Goal: Browse casually

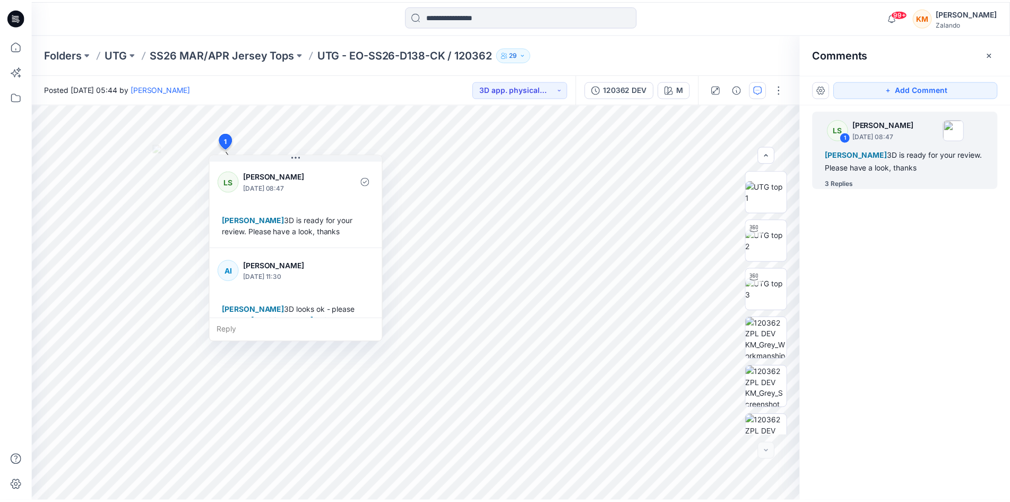
scroll to position [176, 0]
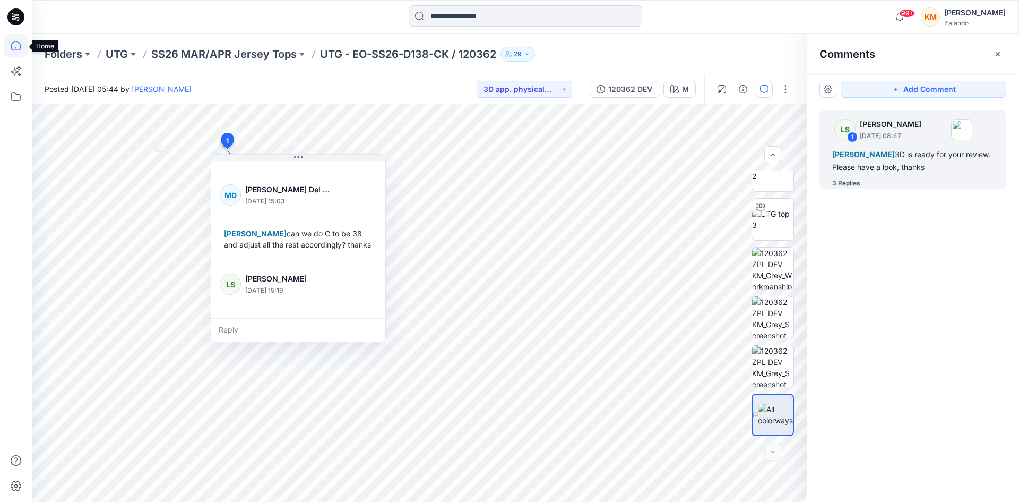
click at [16, 46] on icon at bounding box center [15, 45] width 23 height 23
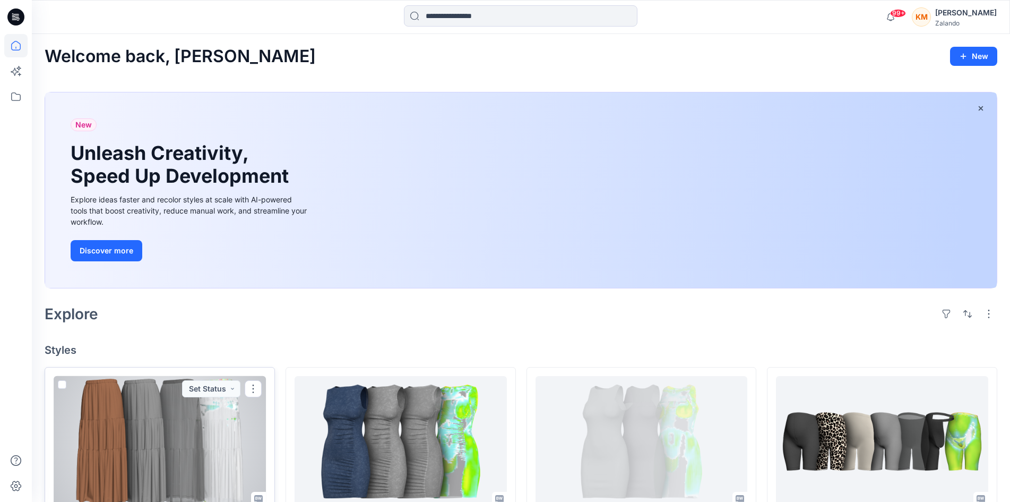
click at [204, 431] on div at bounding box center [160, 441] width 212 height 131
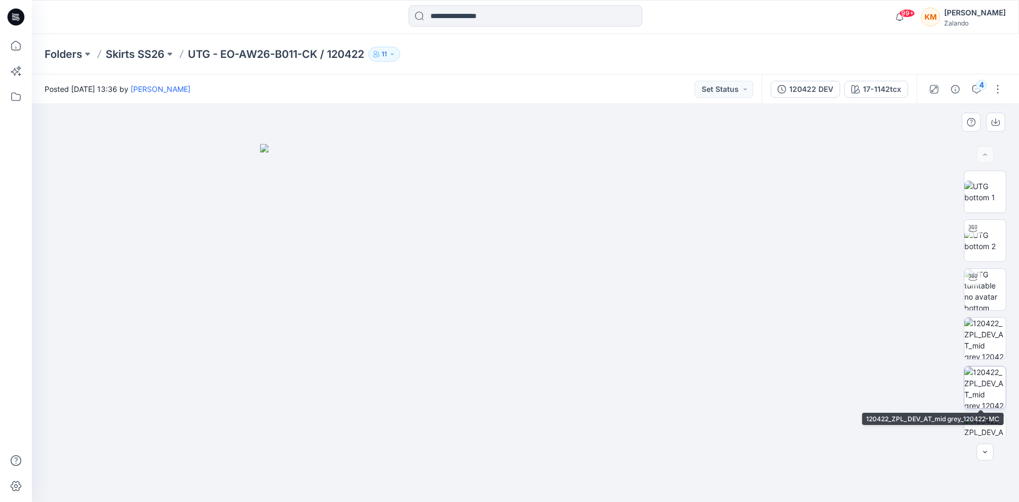
click at [980, 373] on img at bounding box center [984, 386] width 41 height 41
click at [693, 477] on div at bounding box center [525, 303] width 987 height 398
click at [18, 48] on icon at bounding box center [15, 45] width 23 height 23
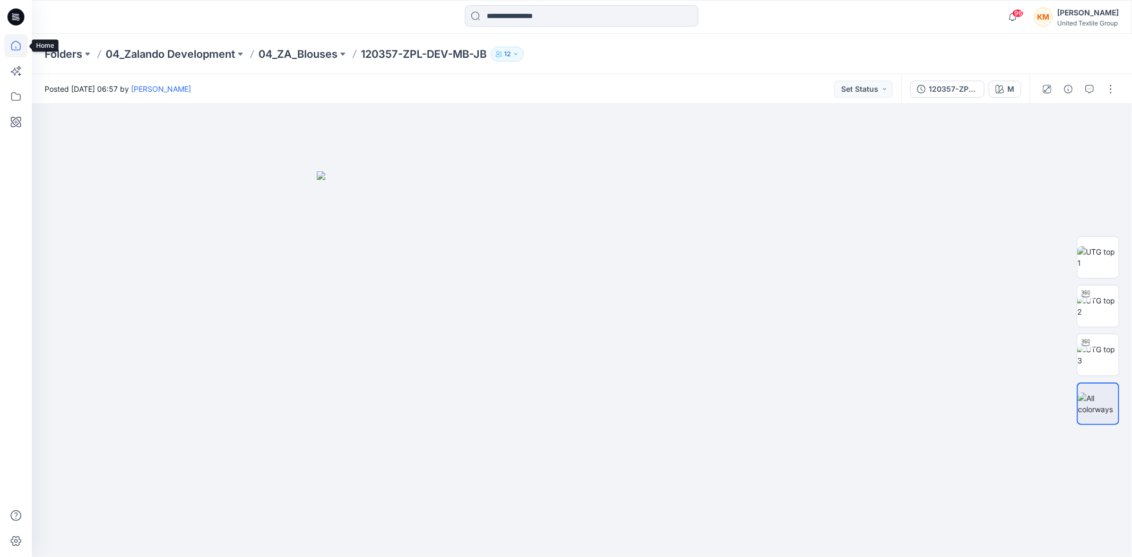
click at [14, 44] on icon at bounding box center [15, 45] width 23 height 23
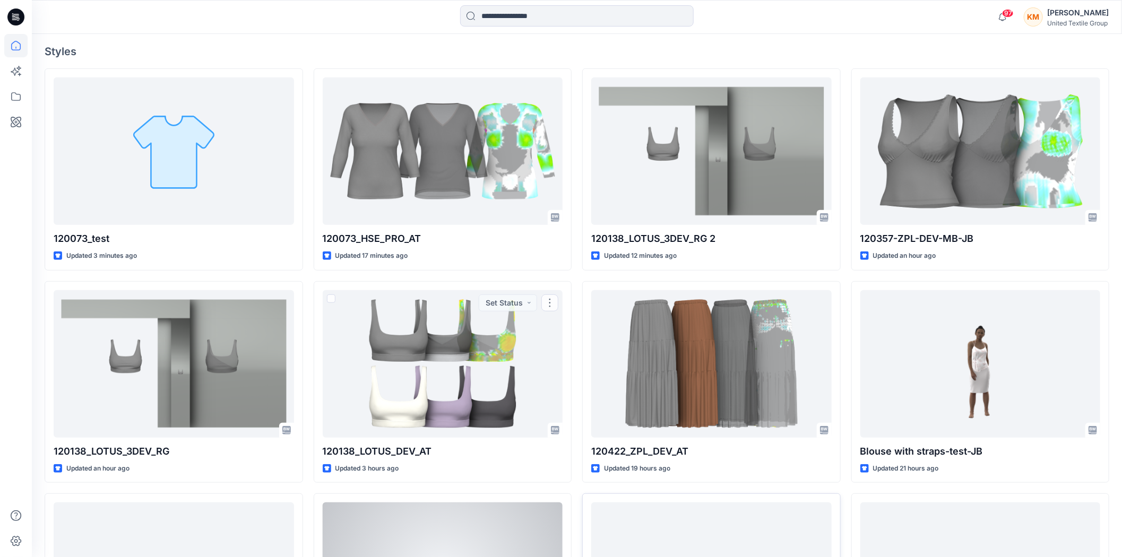
scroll to position [412, 0]
